Goal: Navigation & Orientation: Go to known website

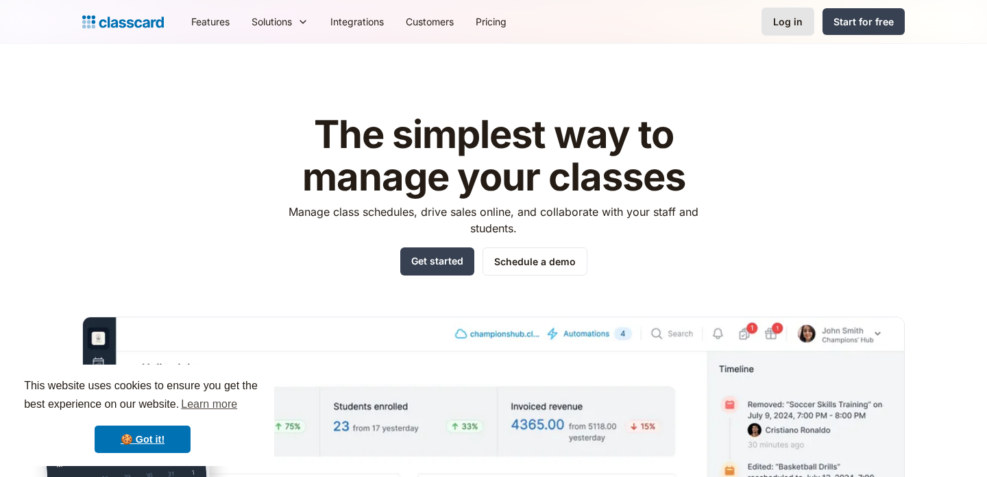
click at [790, 19] on div "Log in" at bounding box center [787, 21] width 29 height 14
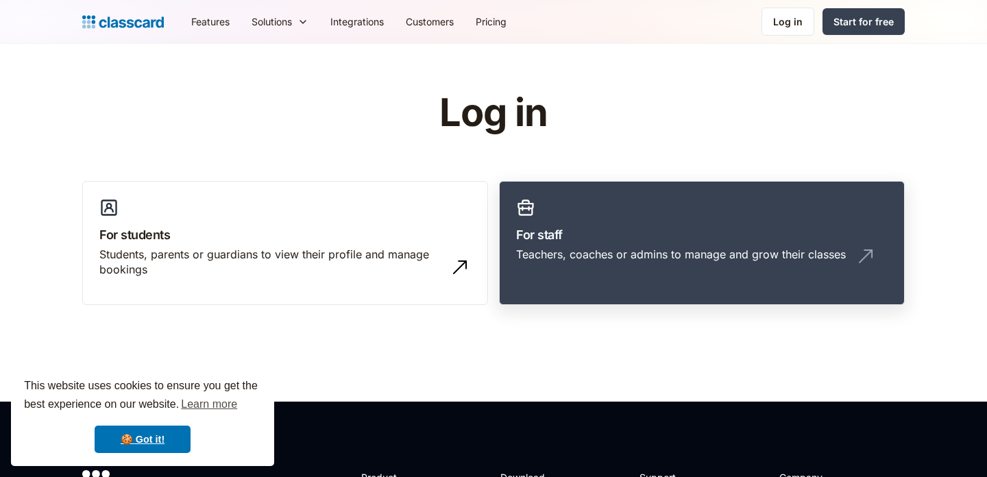
click at [603, 230] on h3 "For staff" at bounding box center [702, 235] width 372 height 19
